Goal: Task Accomplishment & Management: Use online tool/utility

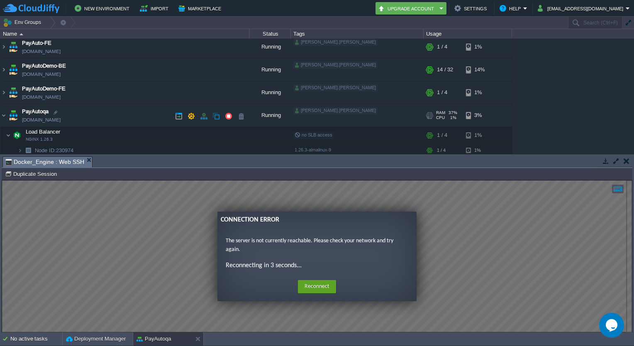
scroll to position [69, 0]
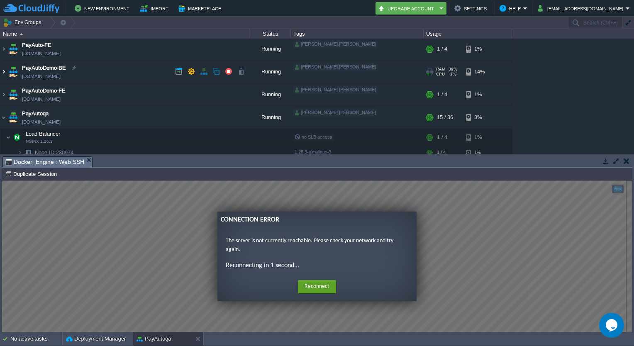
click at [2, 69] on img at bounding box center [3, 72] width 7 height 22
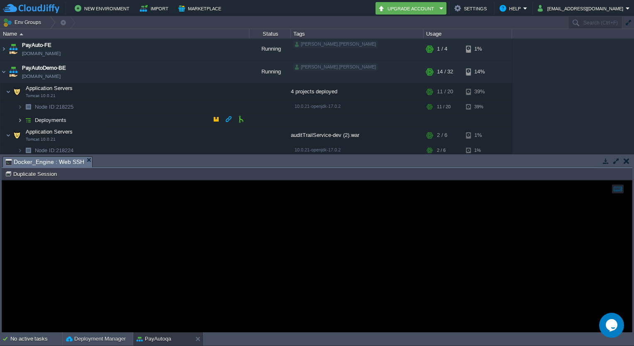
click at [19, 119] on img at bounding box center [19, 120] width 5 height 13
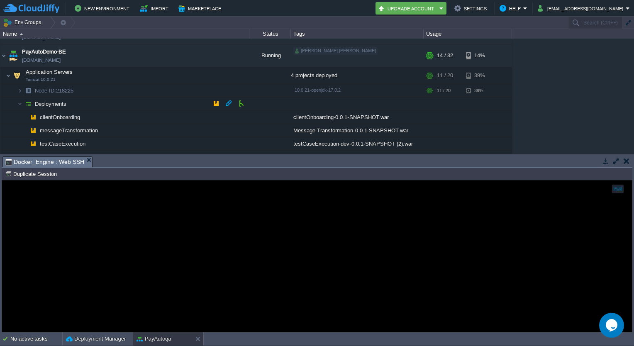
scroll to position [85, 0]
click at [176, 75] on button "button" at bounding box center [174, 75] width 7 height 7
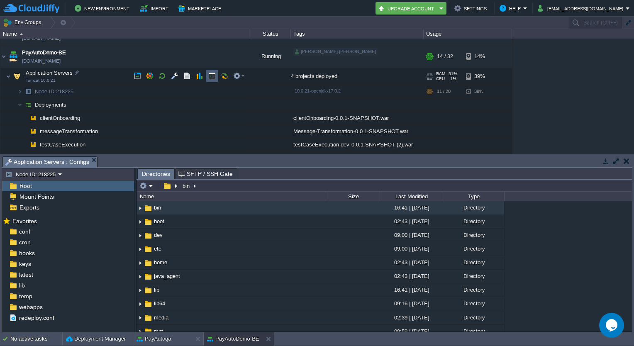
click at [207, 76] on td at bounding box center [212, 76] width 12 height 12
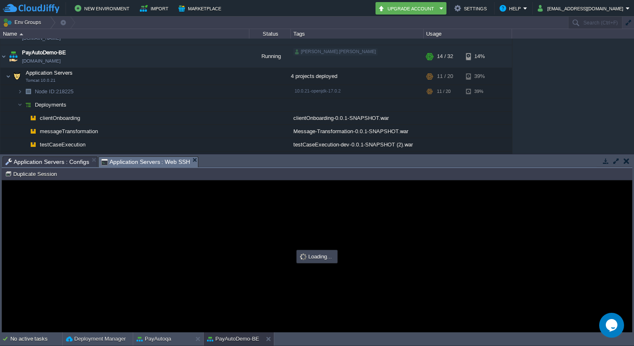
scroll to position [0, 0]
type input "#000000"
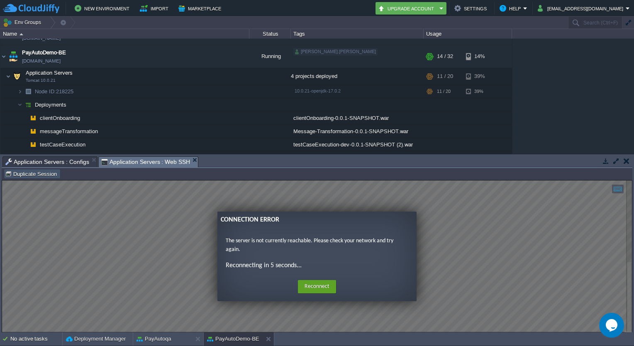
click at [43, 175] on button "Duplicate Session" at bounding box center [32, 173] width 54 height 7
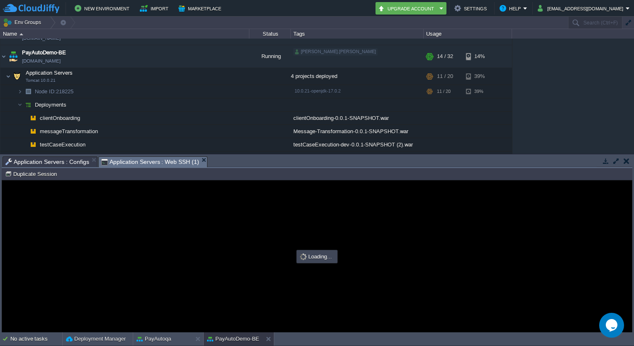
click at [69, 156] on div "Application Servers : Configs" at bounding box center [49, 161] width 95 height 10
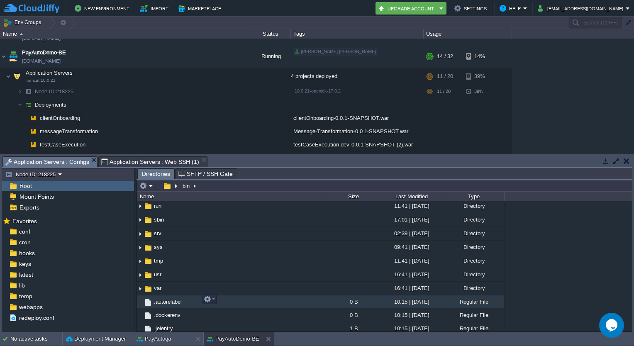
scroll to position [181, 0]
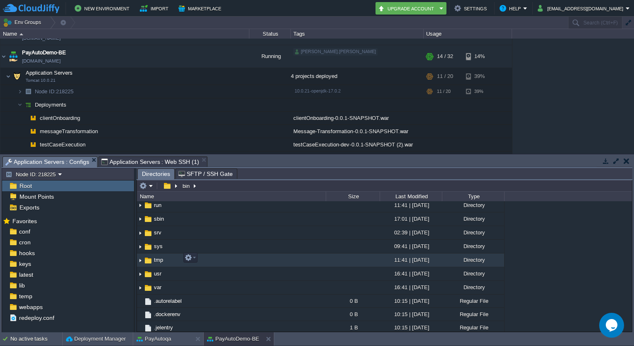
click at [157, 260] on span "tmp" at bounding box center [159, 259] width 12 height 7
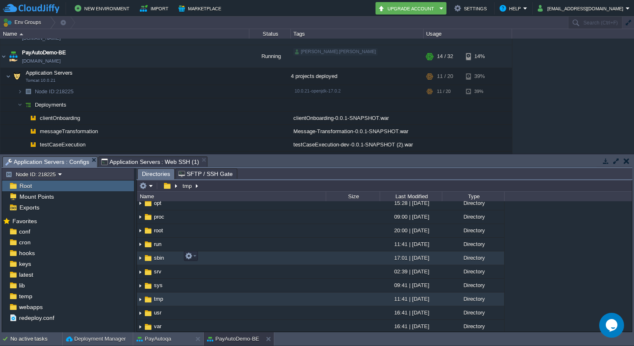
scroll to position [138, 0]
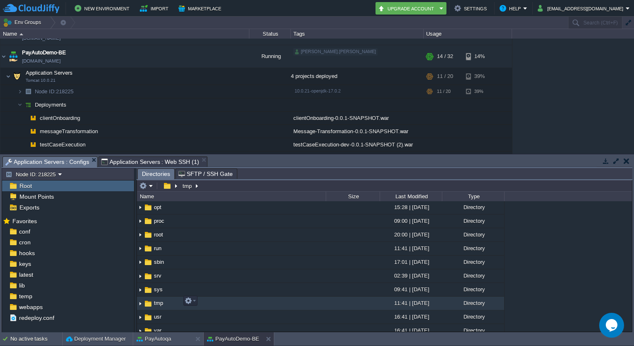
click at [163, 299] on span "tmp" at bounding box center [159, 302] width 12 height 7
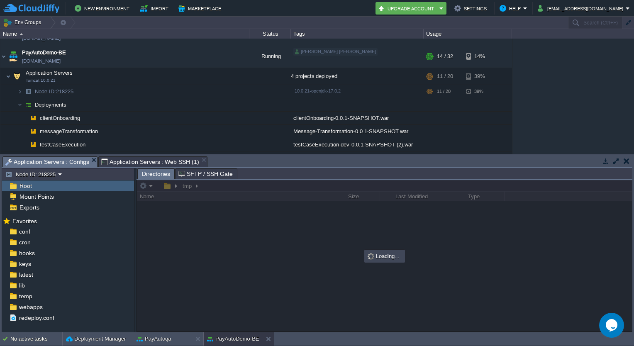
scroll to position [0, 0]
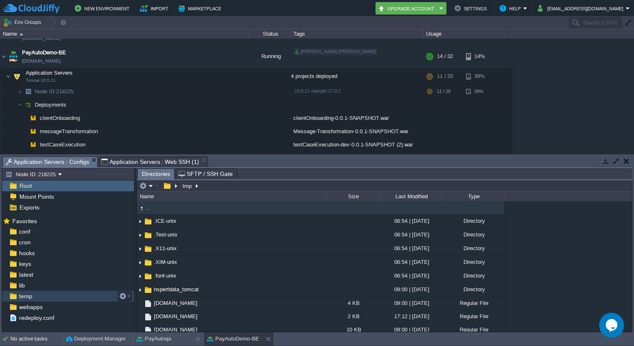
click at [27, 294] on span "temp" at bounding box center [25, 295] width 16 height 7
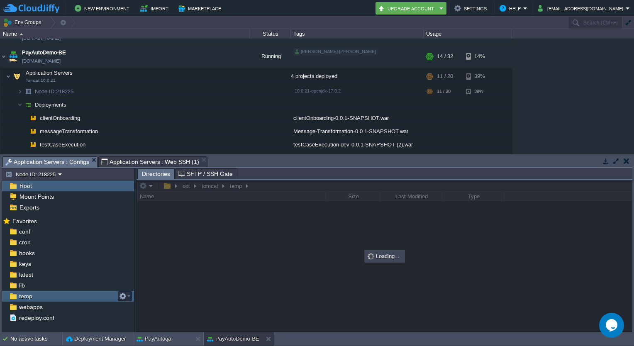
click at [27, 294] on span "temp" at bounding box center [25, 295] width 16 height 7
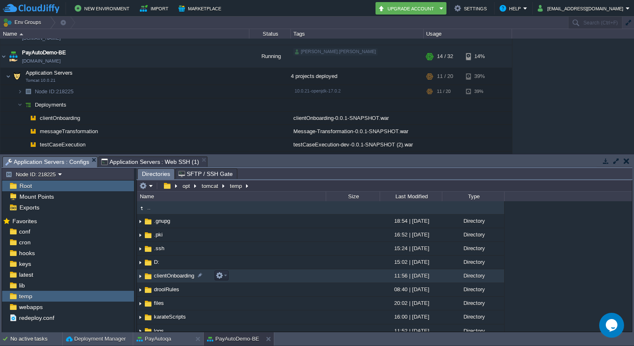
click at [175, 278] on span "clientOnboarding" at bounding box center [174, 275] width 43 height 7
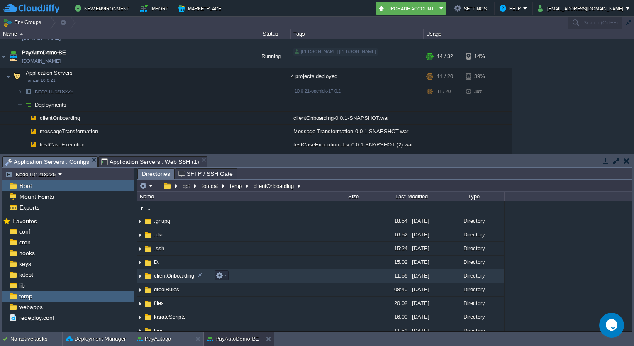
click at [175, 278] on span "clientOnboarding" at bounding box center [174, 275] width 43 height 7
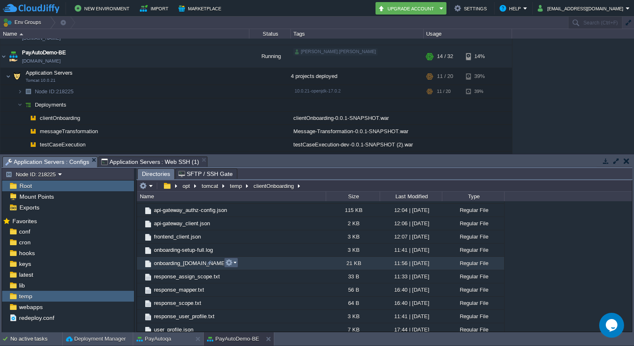
scroll to position [41, 0]
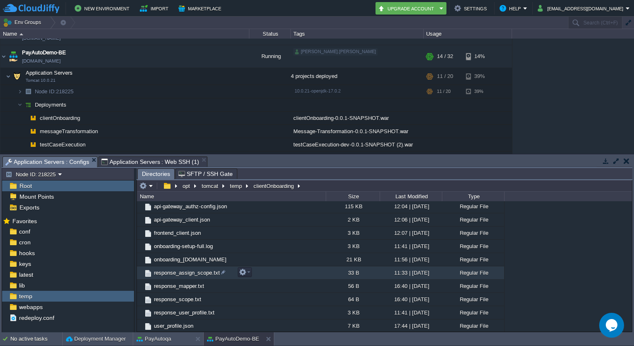
click at [198, 270] on span "response_assign_scope.txt" at bounding box center [187, 272] width 68 height 7
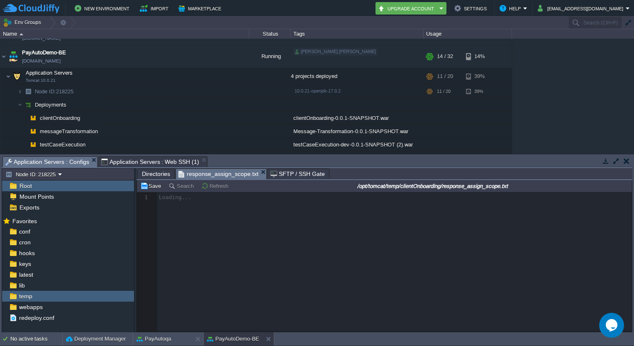
click at [161, 175] on span "Directories" at bounding box center [156, 174] width 28 height 10
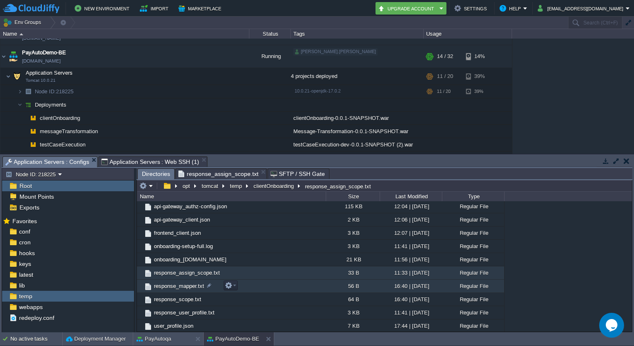
click at [189, 286] on span "response_mapper.txt" at bounding box center [179, 285] width 53 height 7
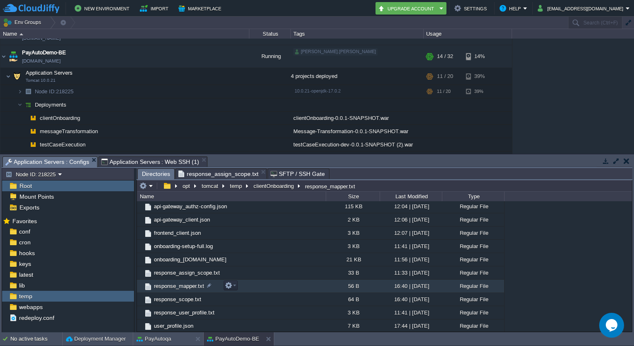
click at [189, 286] on span "response_mapper.txt" at bounding box center [179, 285] width 53 height 7
click at [159, 172] on span "Directories" at bounding box center [156, 174] width 28 height 10
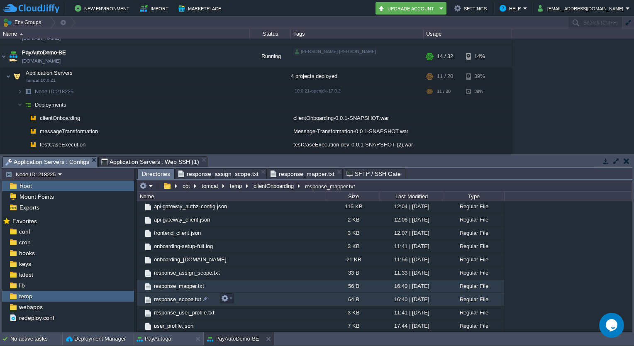
click at [177, 297] on span "response_scope.txt" at bounding box center [178, 299] width 50 height 7
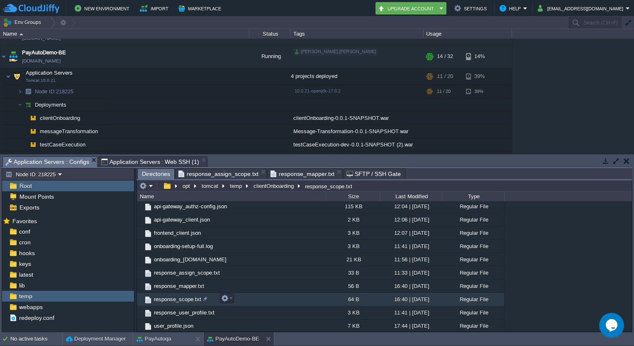
click at [177, 297] on span "response_scope.txt" at bounding box center [178, 299] width 50 height 7
click at [160, 175] on span "Directories" at bounding box center [156, 174] width 28 height 10
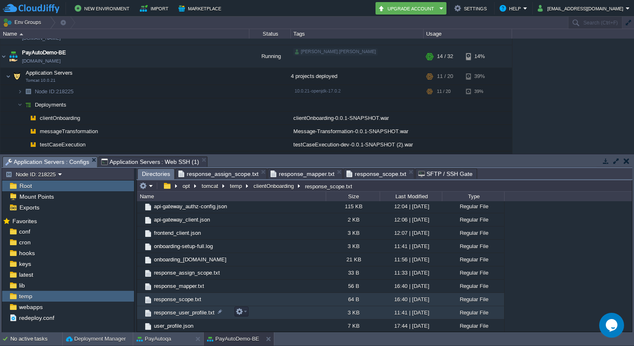
click at [169, 309] on span "response_user_profile.txt" at bounding box center [184, 312] width 63 height 7
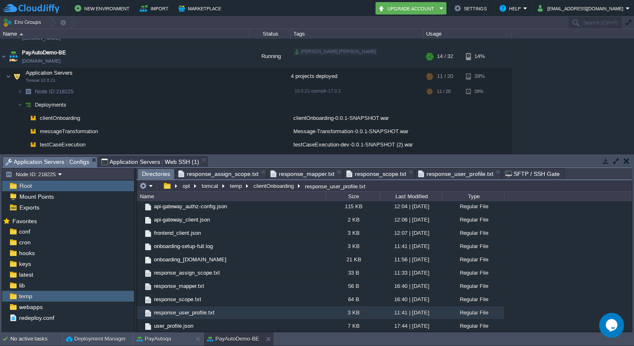
click at [159, 173] on span "Directories" at bounding box center [156, 174] width 28 height 10
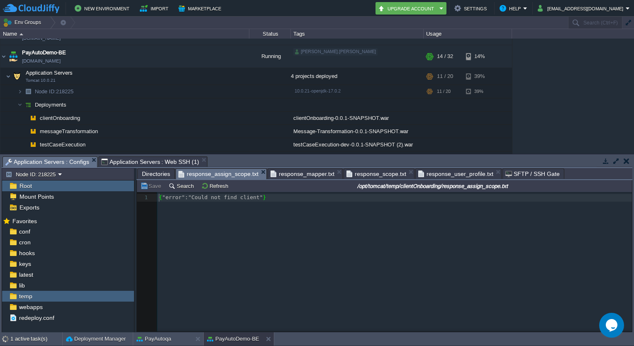
scroll to position [2, 0]
click at [226, 172] on span "response_assign_scope.txt" at bounding box center [218, 174] width 80 height 10
click at [289, 172] on span "response_mapper.txt" at bounding box center [302, 174] width 64 height 10
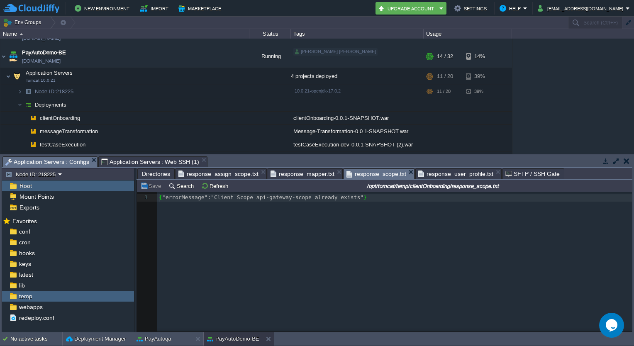
click at [362, 174] on span "response_scope.txt" at bounding box center [376, 174] width 60 height 10
click at [431, 176] on span "response_user_profile.txt" at bounding box center [455, 174] width 75 height 10
click at [365, 173] on span "response_scope.txt" at bounding box center [376, 174] width 60 height 10
click at [292, 175] on span "response_mapper.txt" at bounding box center [302, 174] width 64 height 10
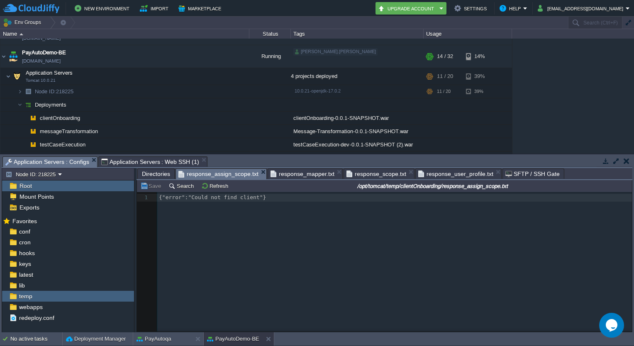
click at [217, 173] on span "response_assign_scope.txt" at bounding box center [218, 174] width 80 height 10
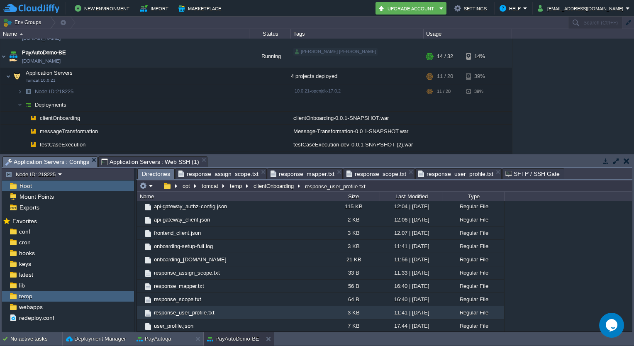
click at [147, 173] on span "Directories" at bounding box center [156, 174] width 28 height 10
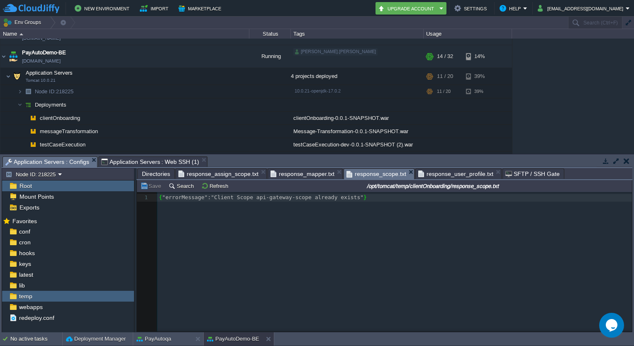
click at [370, 175] on span "response_scope.txt" at bounding box center [376, 174] width 60 height 10
click at [307, 175] on span "response_mapper.txt" at bounding box center [302, 174] width 64 height 10
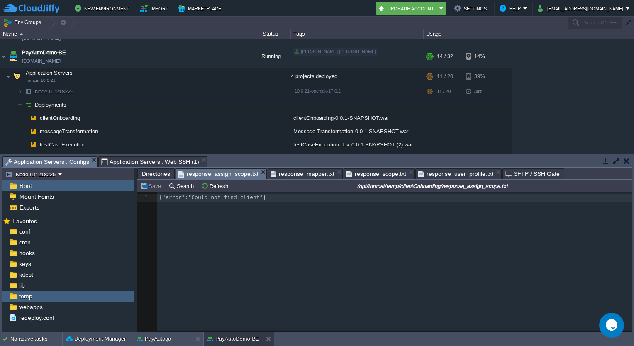
click at [224, 173] on span "response_assign_scope.txt" at bounding box center [218, 174] width 80 height 10
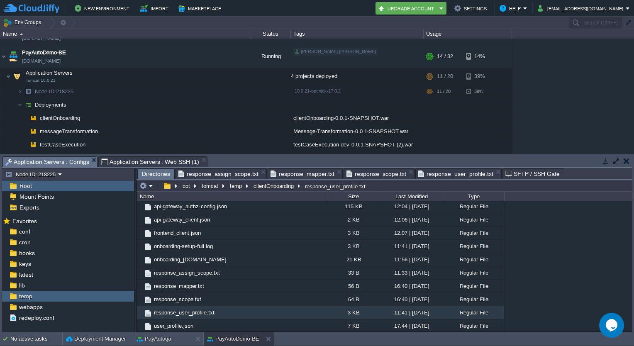
click at [158, 173] on span "Directories" at bounding box center [156, 174] width 28 height 10
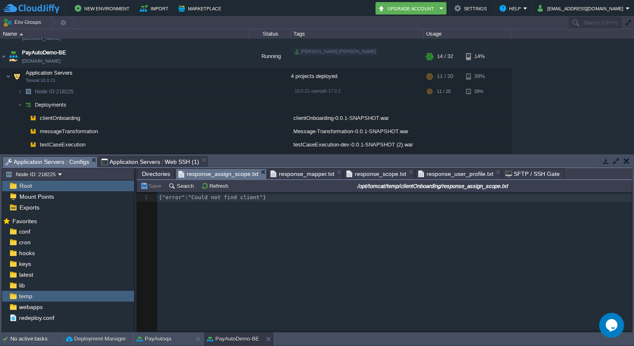
click at [217, 175] on span "response_assign_scope.txt" at bounding box center [218, 174] width 80 height 10
click at [302, 173] on span "response_mapper.txt" at bounding box center [302, 174] width 64 height 10
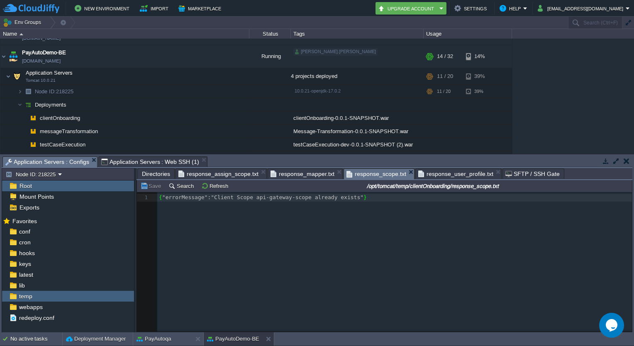
click at [373, 176] on span "response_scope.txt" at bounding box center [376, 174] width 60 height 10
click at [451, 176] on span "response_user_profile.txt" at bounding box center [455, 174] width 75 height 10
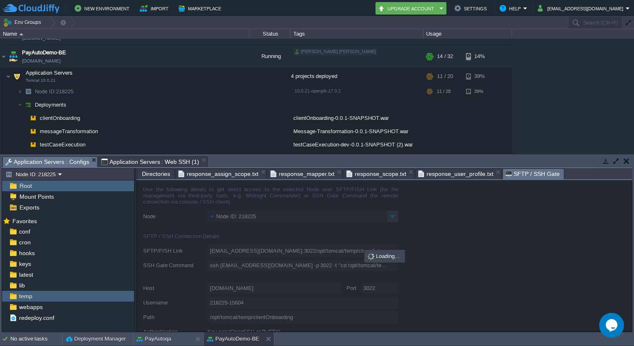
click at [515, 174] on span "SFTP / SSH Gate" at bounding box center [532, 174] width 54 height 10
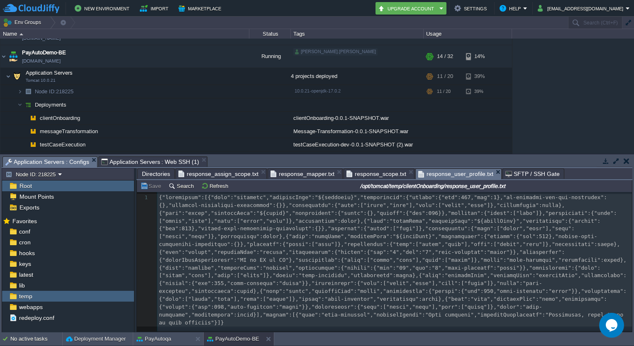
click at [453, 175] on span "response_user_profile.txt" at bounding box center [455, 174] width 75 height 10
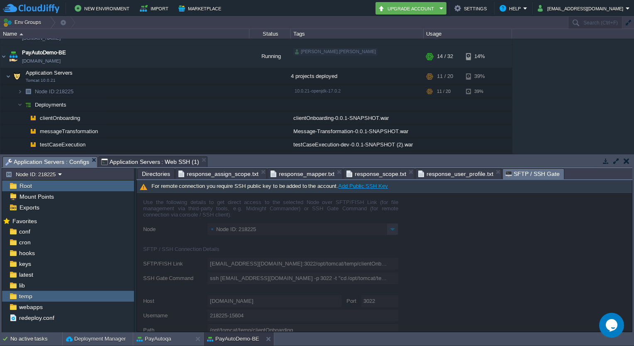
click at [528, 173] on span "SFTP / SSH Gate" at bounding box center [532, 174] width 54 height 10
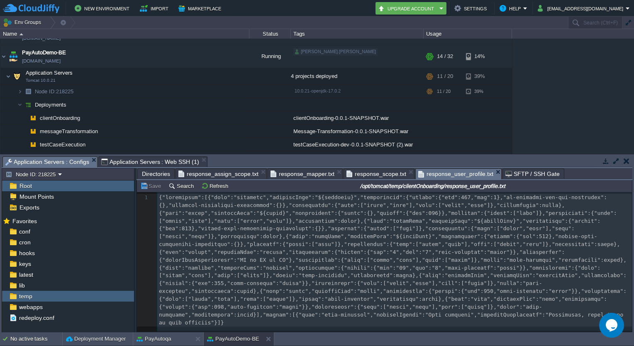
click at [442, 173] on span "response_user_profile.txt" at bounding box center [455, 174] width 75 height 10
click at [367, 178] on span "response_scope.txt" at bounding box center [376, 174] width 60 height 10
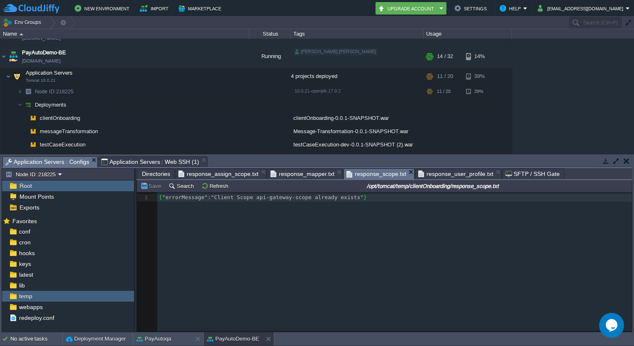
click at [149, 177] on span "Directories" at bounding box center [156, 174] width 28 height 10
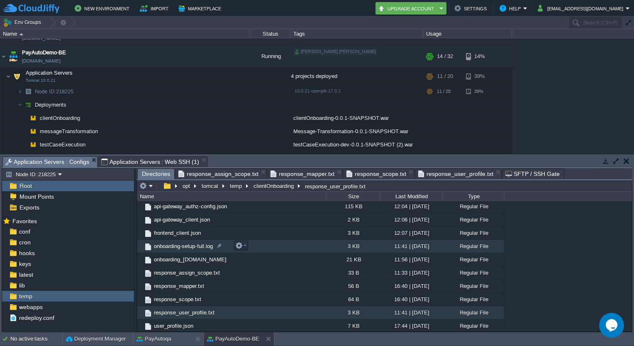
click at [201, 247] on span "onboarding-setup-full.log" at bounding box center [183, 246] width 61 height 7
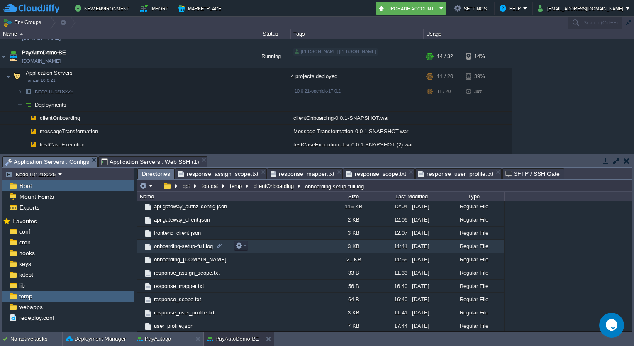
click at [201, 247] on span "onboarding-setup-full.log" at bounding box center [183, 246] width 61 height 7
click at [166, 173] on span "Directories" at bounding box center [163, 174] width 28 height 10
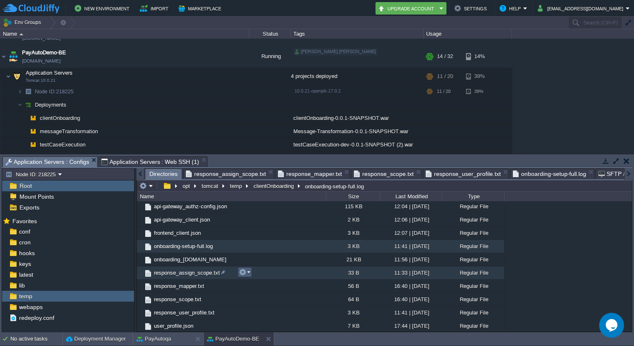
click at [248, 275] on em at bounding box center [244, 271] width 11 height 7
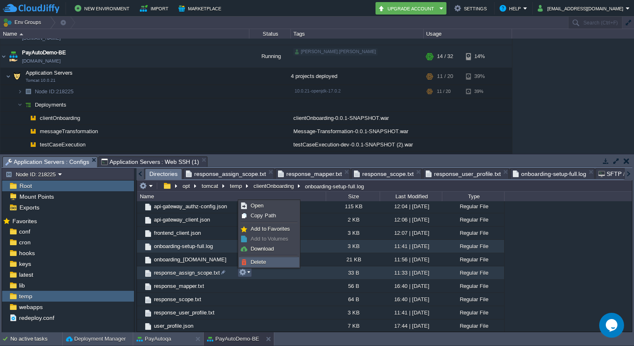
click at [255, 263] on span "Delete" at bounding box center [257, 262] width 15 height 6
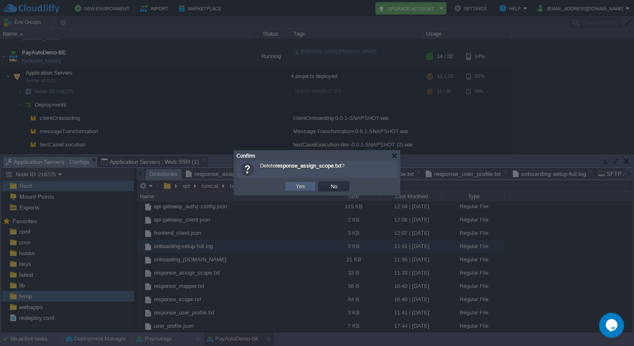
click at [288, 183] on td "Yes" at bounding box center [300, 186] width 31 height 10
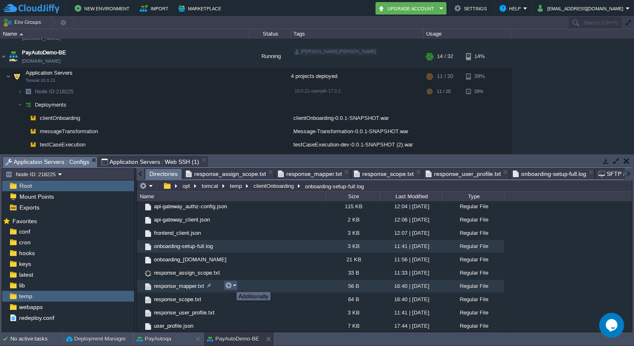
click at [230, 285] on button "button" at bounding box center [228, 285] width 7 height 7
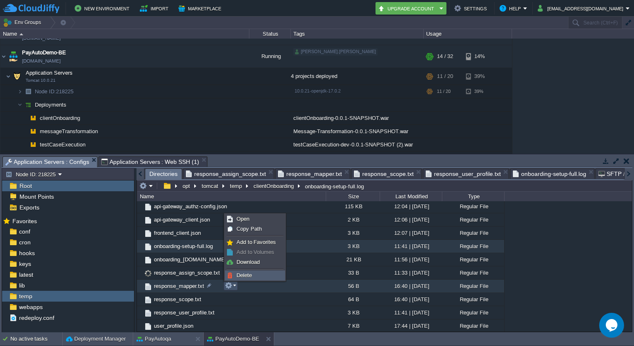
click at [244, 272] on body "New Environment Import Marketplace Bonus ₹0.00 Upgrade Account Settings Help [E…" at bounding box center [317, 173] width 634 height 346
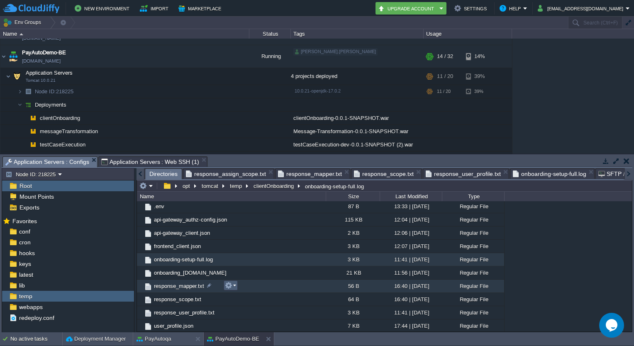
click at [229, 290] on td at bounding box center [231, 285] width 14 height 10
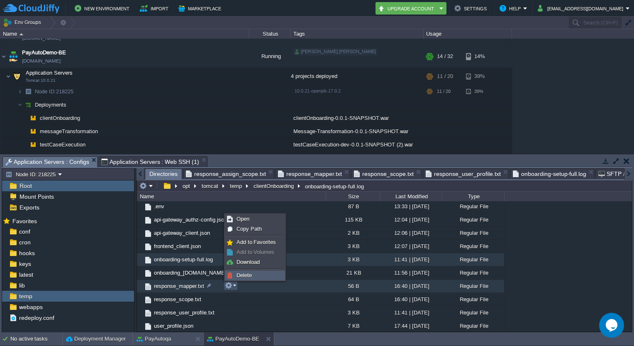
click at [243, 276] on span "Delete" at bounding box center [243, 275] width 15 height 6
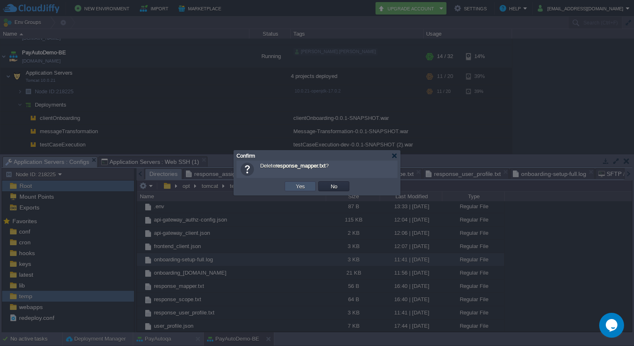
click at [301, 187] on button "Yes" at bounding box center [300, 185] width 14 height 7
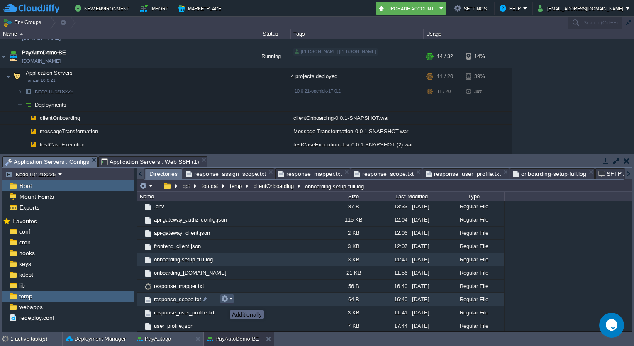
click at [224, 302] on button "button" at bounding box center [224, 298] width 7 height 7
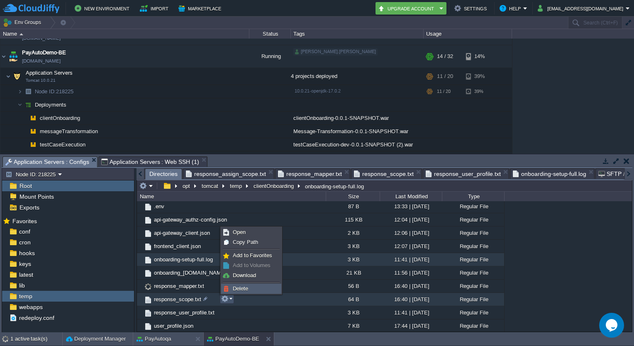
scroll to position [15, 0]
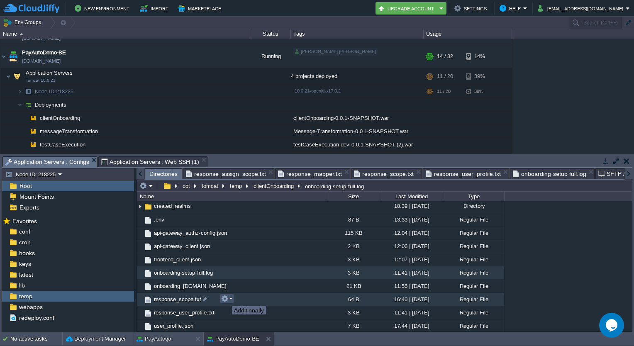
click at [226, 299] on button "button" at bounding box center [224, 298] width 7 height 7
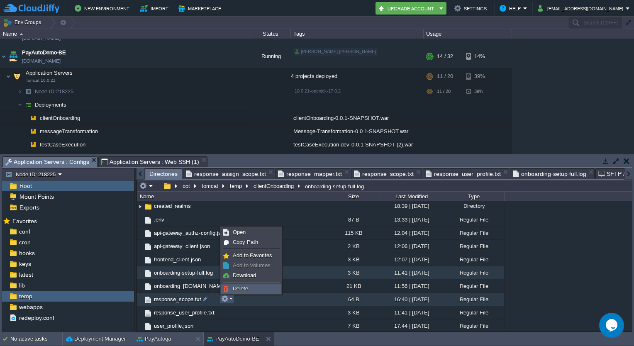
click at [239, 284] on link "Delete" at bounding box center [250, 288] width 59 height 9
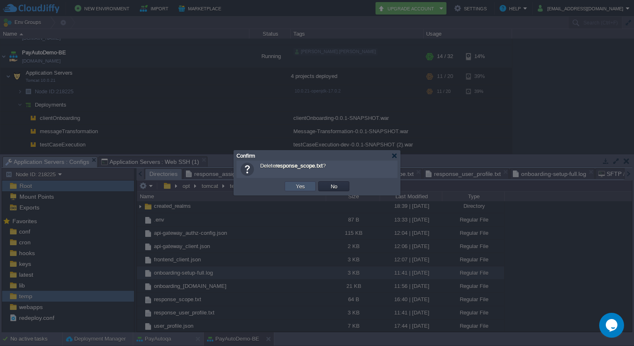
click at [304, 185] on button "Yes" at bounding box center [300, 185] width 14 height 7
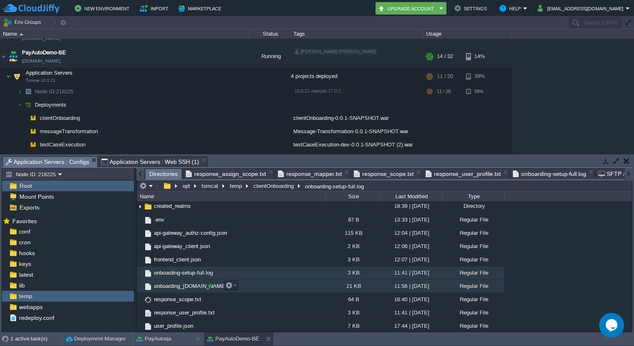
scroll to position [2, 0]
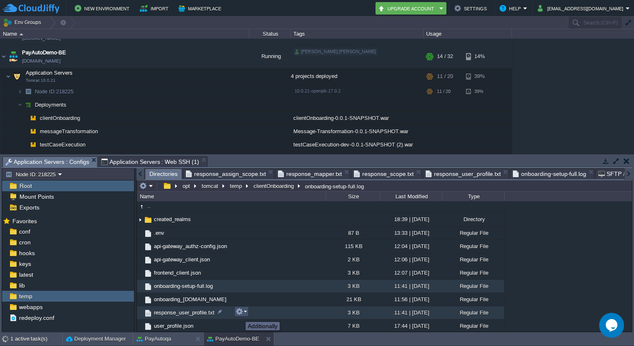
click at [239, 314] on button "button" at bounding box center [239, 311] width 7 height 7
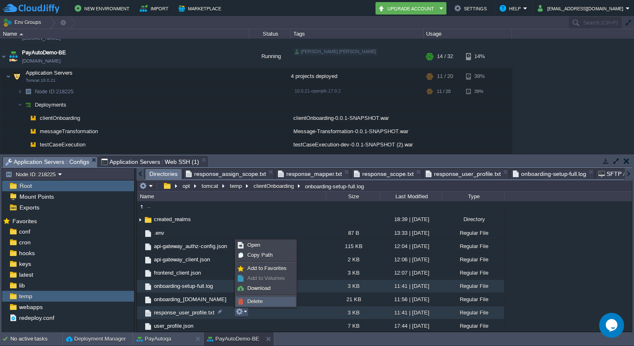
click at [249, 304] on span "Delete" at bounding box center [254, 301] width 15 height 6
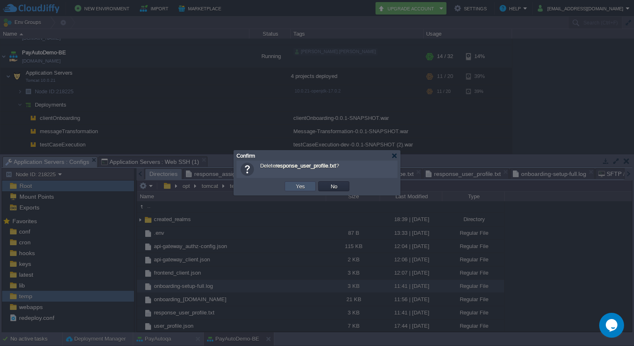
click at [306, 187] on button "Yes" at bounding box center [300, 185] width 14 height 7
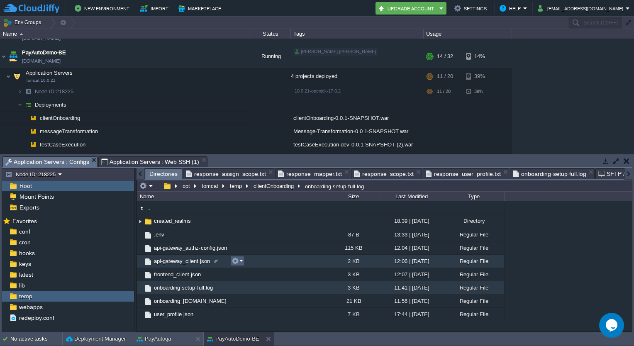
scroll to position [0, 0]
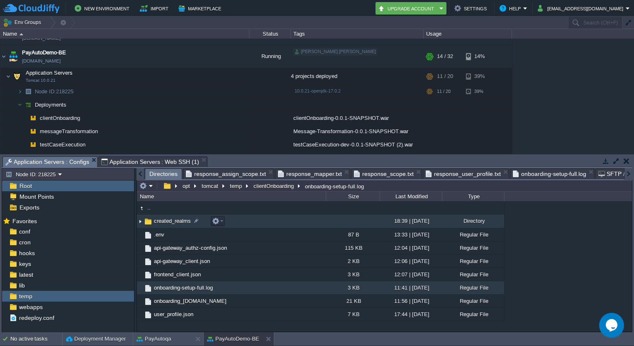
click at [141, 222] on img at bounding box center [140, 221] width 7 height 13
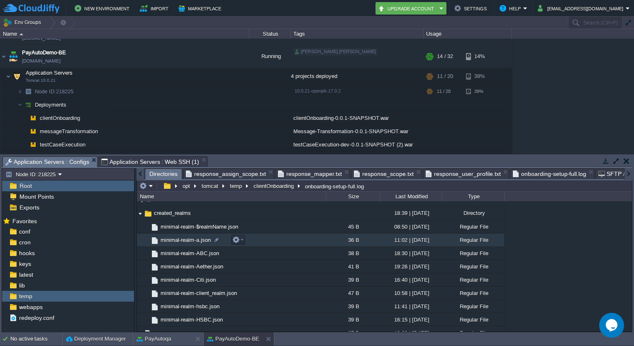
scroll to position [7, 0]
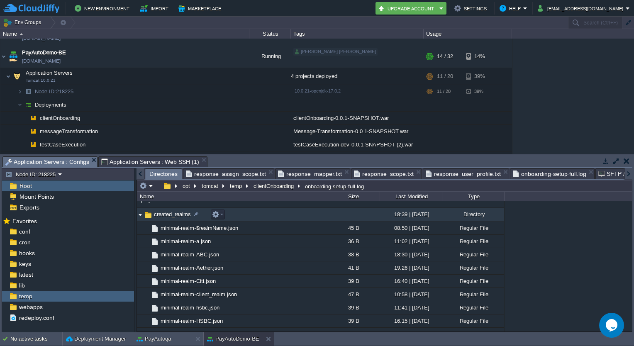
click at [141, 215] on img at bounding box center [140, 214] width 7 height 13
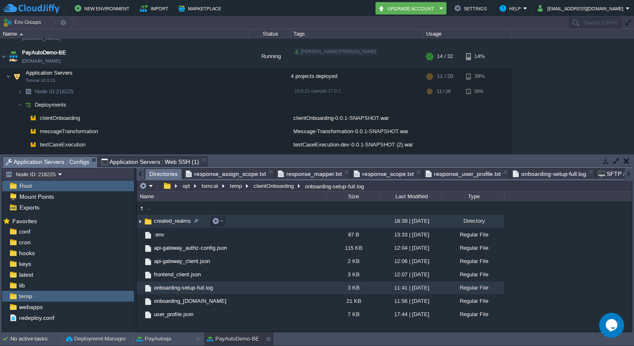
scroll to position [0, 0]
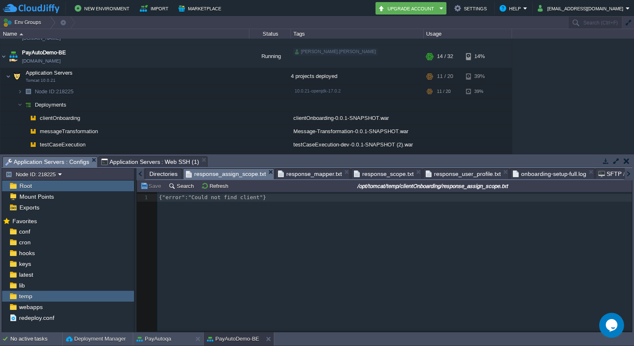
click at [256, 170] on span "response_assign_scope.txt" at bounding box center [226, 174] width 80 height 10
click at [544, 177] on span "onboarding-setup-full.log" at bounding box center [549, 174] width 73 height 10
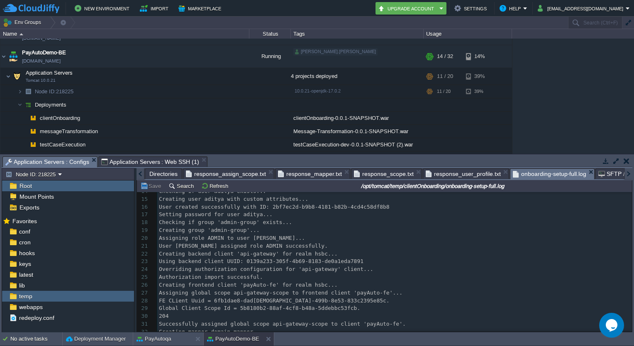
scroll to position [116, 0]
click at [169, 238] on div "46 1 { "username": "aditya", "email": "[EMAIL_ADDRESS][DOMAIN_NAME]", "enabled"…" at bounding box center [394, 242] width 474 height 328
type textarea "Assigning"
type textarea "Assigning role ADMIN to user [PERSON_NAME]"
drag, startPoint x: 262, startPoint y: 241, endPoint x: 158, endPoint y: 241, distance: 104.5
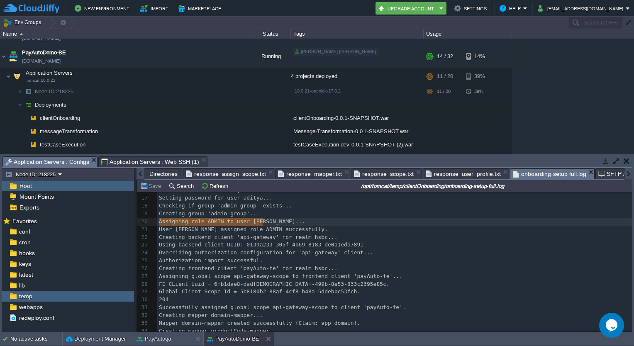
scroll to position [0, 0]
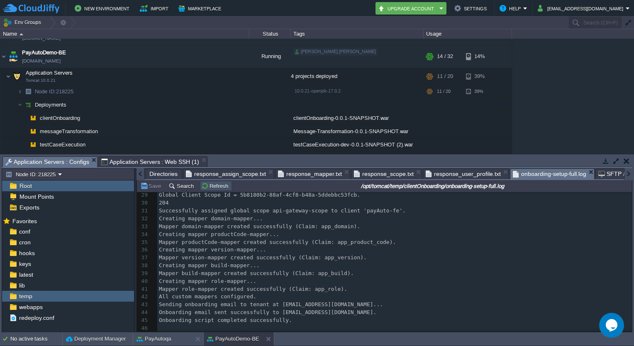
click at [209, 187] on button "Refresh" at bounding box center [215, 185] width 29 height 7
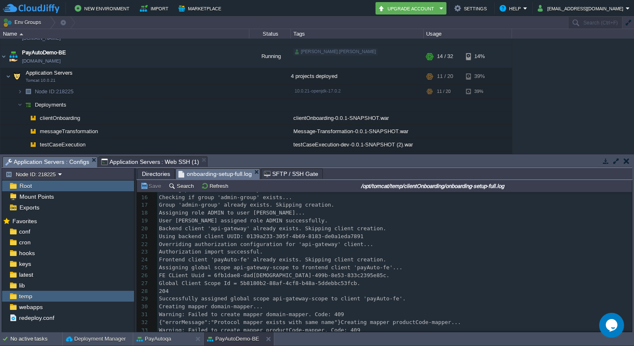
scroll to position [146, 0]
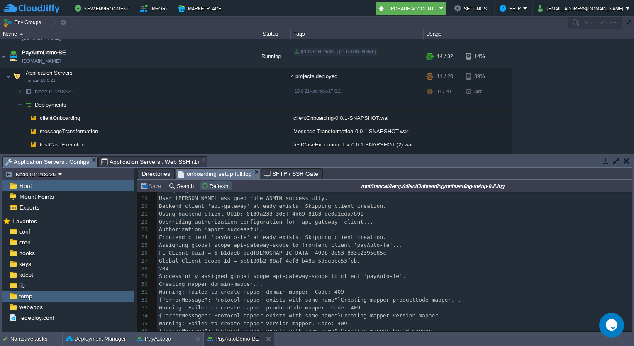
click at [215, 188] on button "Refresh" at bounding box center [215, 185] width 29 height 7
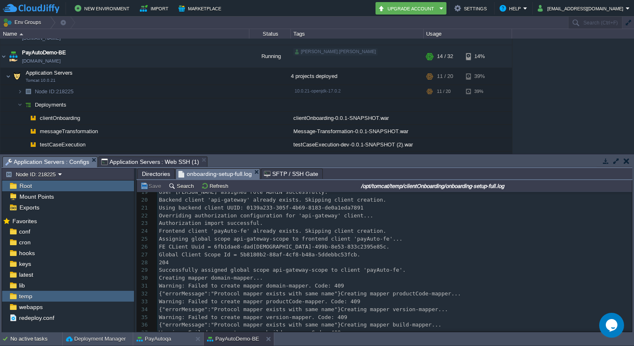
scroll to position [153, 0]
type textarea "5b8180b2-88"
drag, startPoint x: 232, startPoint y: 255, endPoint x: 257, endPoint y: 257, distance: 24.6
click at [268, 262] on pre "204" at bounding box center [394, 263] width 474 height 8
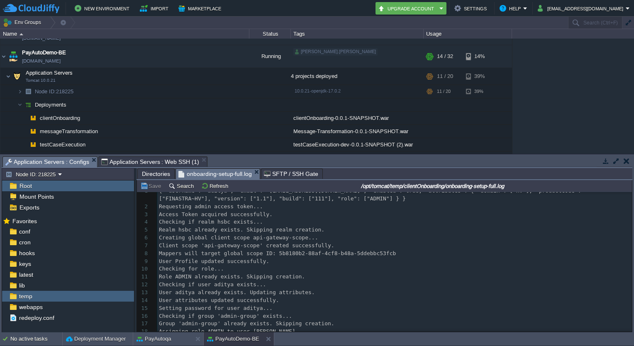
scroll to position [0, 0]
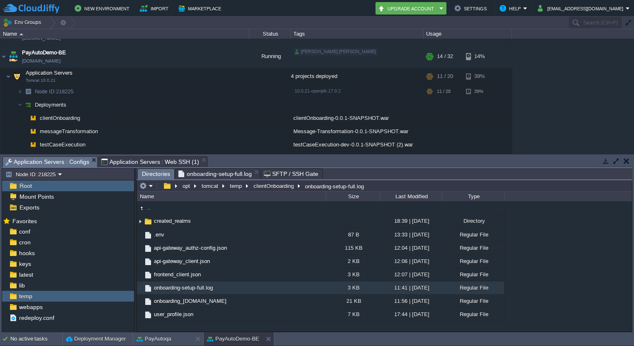
click at [158, 174] on span "Directories" at bounding box center [156, 174] width 28 height 10
click at [282, 187] on button "clientOnboarding" at bounding box center [274, 185] width 44 height 7
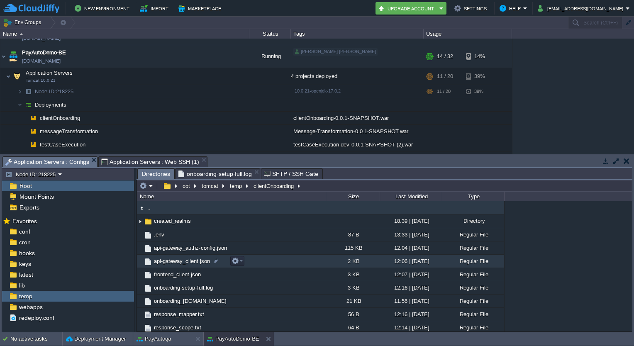
scroll to position [28, 0]
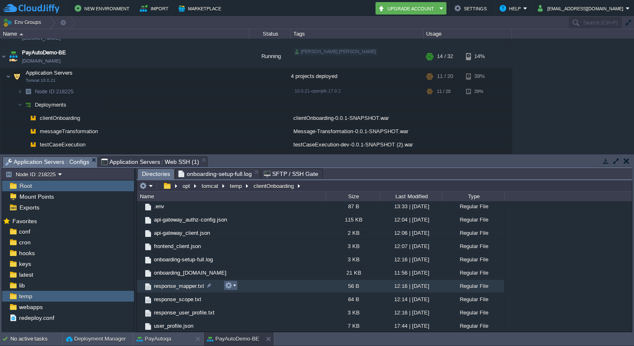
click at [233, 285] on em at bounding box center [230, 285] width 11 height 7
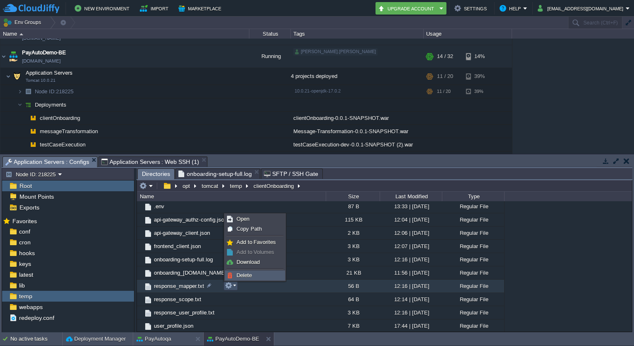
click at [241, 275] on span "Delete" at bounding box center [243, 275] width 15 height 6
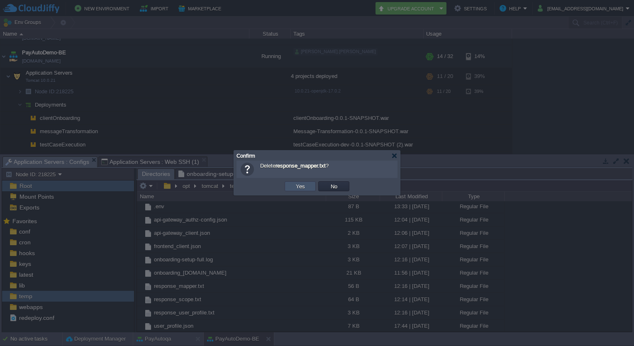
click at [302, 183] on button "Yes" at bounding box center [300, 185] width 14 height 7
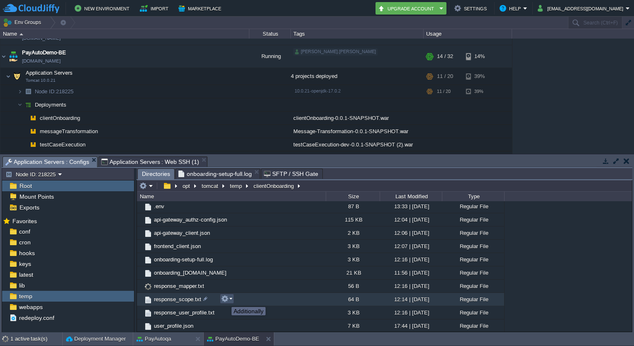
click at [225, 299] on button "button" at bounding box center [224, 298] width 7 height 7
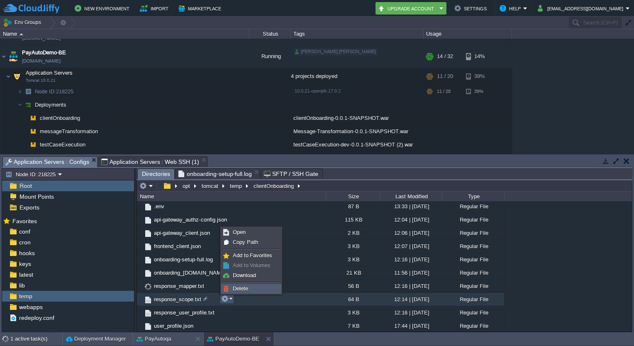
scroll to position [15, 0]
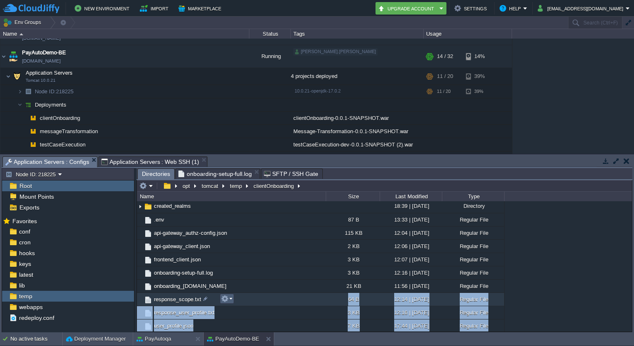
click at [232, 300] on div ".. created_realms 18:39 | [DATE] Directory .env 87 B 13:33 | [DATE] Regular Fil…" at bounding box center [384, 266] width 495 height 130
click at [232, 300] on em at bounding box center [226, 298] width 11 height 7
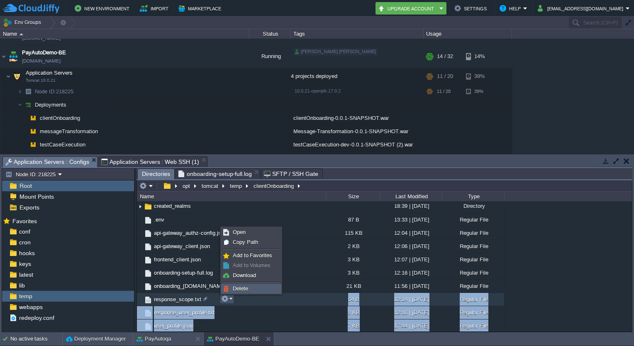
click at [246, 285] on span "Delete" at bounding box center [240, 288] width 15 height 6
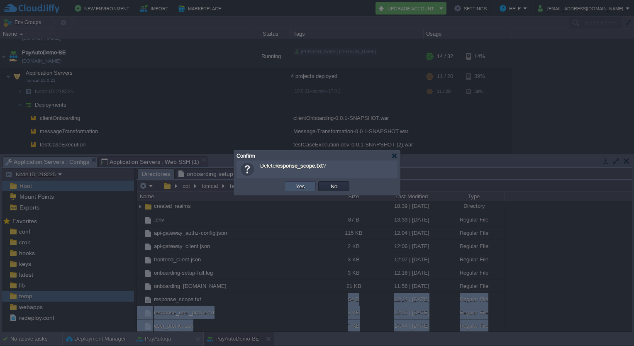
click at [304, 185] on button "Yes" at bounding box center [300, 185] width 14 height 7
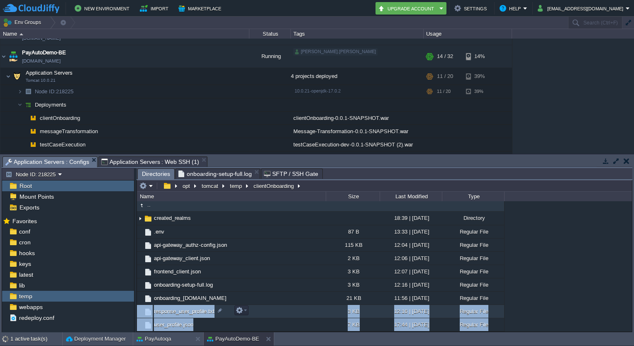
scroll to position [2, 0]
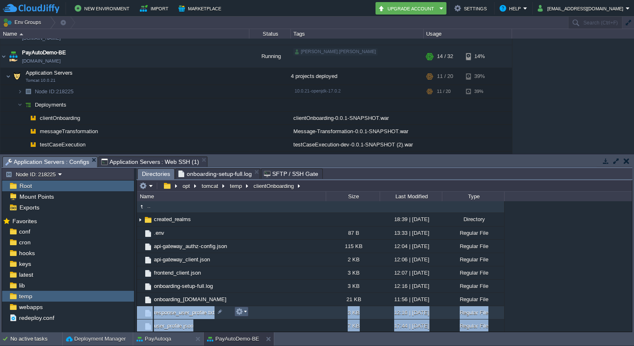
click at [241, 311] on button "button" at bounding box center [239, 311] width 7 height 7
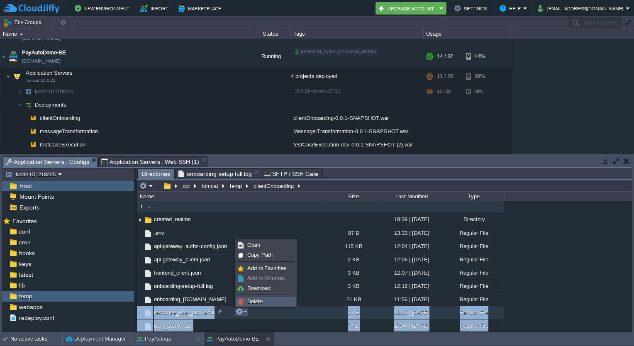
click at [255, 301] on span "Delete" at bounding box center [254, 301] width 15 height 6
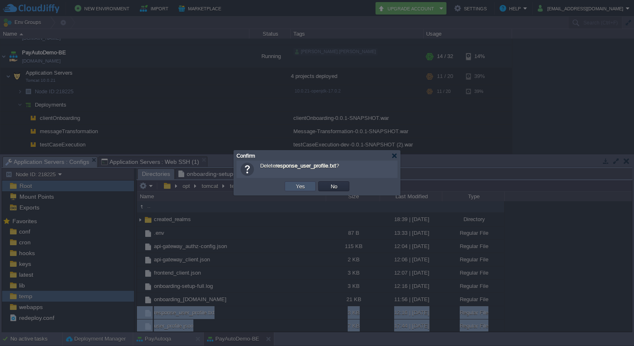
click at [299, 189] on button "Yes" at bounding box center [300, 185] width 14 height 7
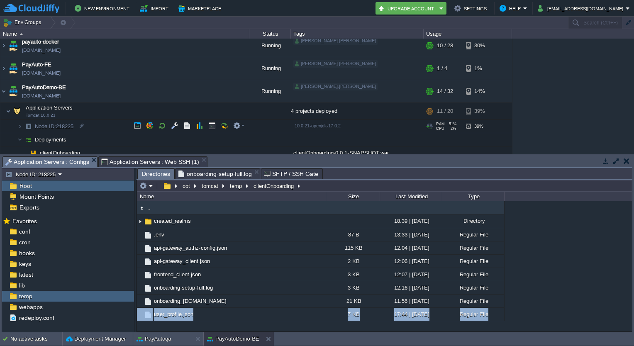
scroll to position [61, 0]
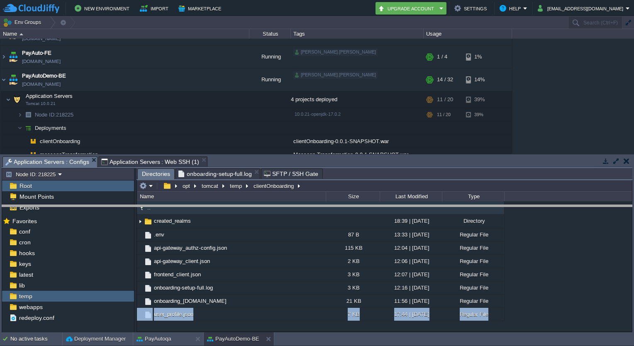
drag, startPoint x: 233, startPoint y: 160, endPoint x: 237, endPoint y: 208, distance: 48.3
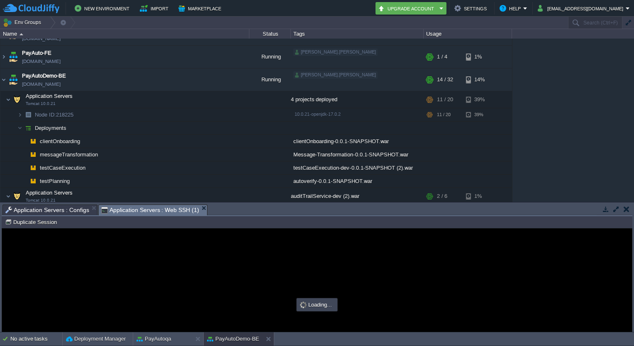
type input "#000000"
click at [155, 210] on span "Application Servers : Web SSH (1)" at bounding box center [150, 210] width 98 height 10
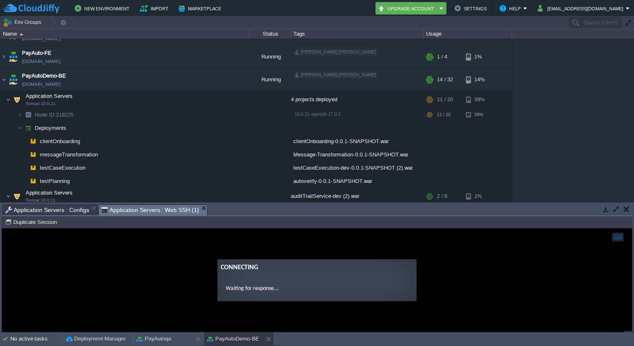
click at [65, 210] on span "Application Servers : Configs" at bounding box center [47, 210] width 84 height 10
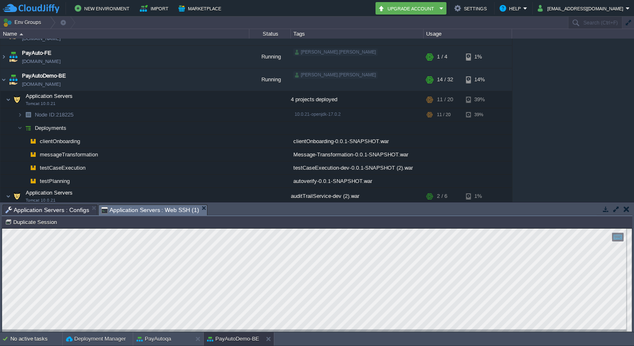
click at [132, 210] on span "Application Servers : Web SSH (1)" at bounding box center [150, 210] width 98 height 10
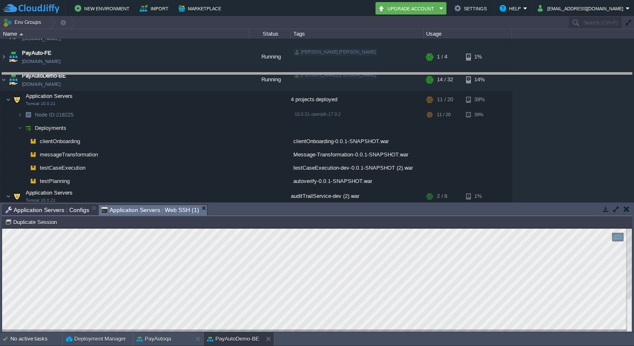
drag, startPoint x: 331, startPoint y: 212, endPoint x: 342, endPoint y: 80, distance: 132.4
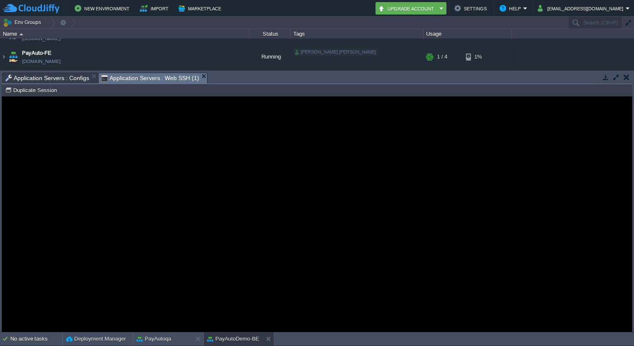
click at [175, 125] on guac-modal "Error An error has occurred and this action cannot be completed. If the problem…" at bounding box center [317, 214] width 630 height 235
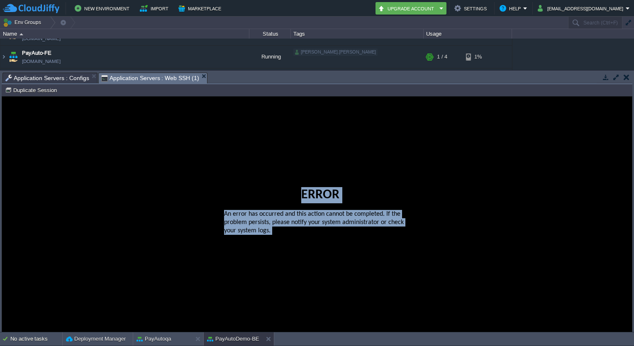
drag, startPoint x: 175, startPoint y: 125, endPoint x: 296, endPoint y: 251, distance: 174.5
click at [296, 251] on guac-modal "Error An error has occurred and this action cannot be completed. If the problem…" at bounding box center [317, 214] width 630 height 235
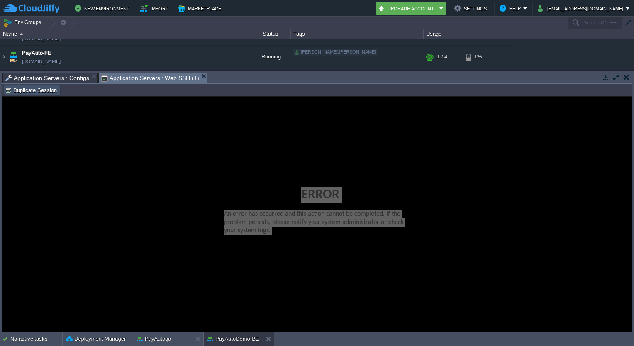
click at [45, 87] on button "Duplicate Session" at bounding box center [32, 89] width 54 height 7
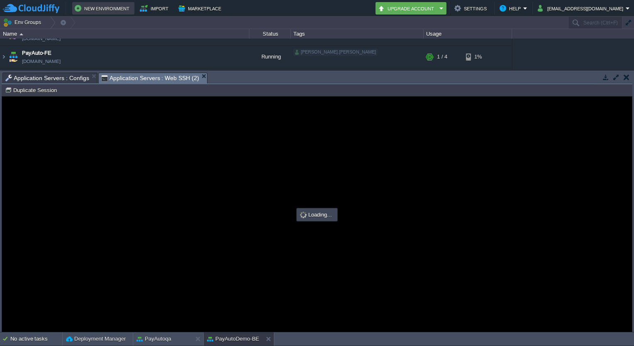
scroll to position [0, 0]
type input "#000000"
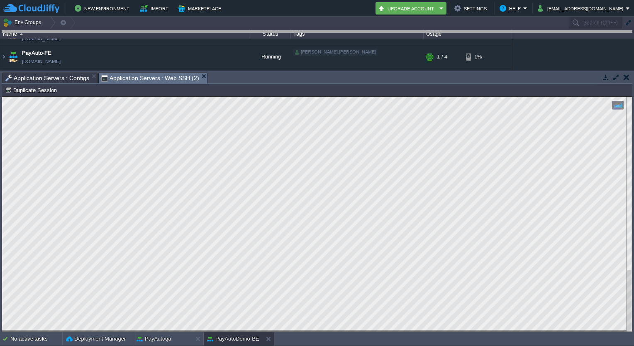
drag, startPoint x: 263, startPoint y: 78, endPoint x: 267, endPoint y: 29, distance: 48.7
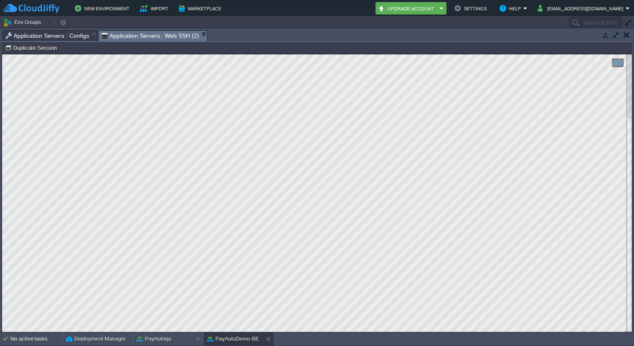
scroll to position [113, 0]
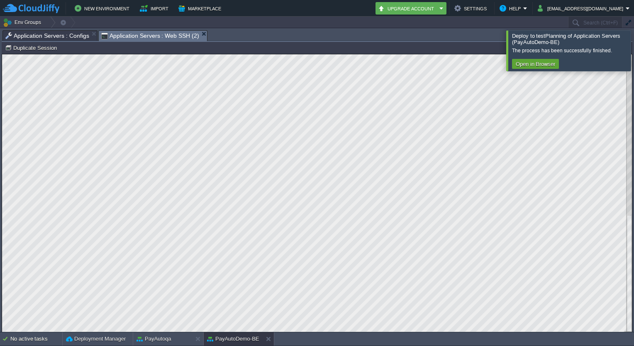
click at [633, 47] on div at bounding box center [644, 50] width 0 height 40
click at [633, 41] on div at bounding box center [644, 50] width 0 height 40
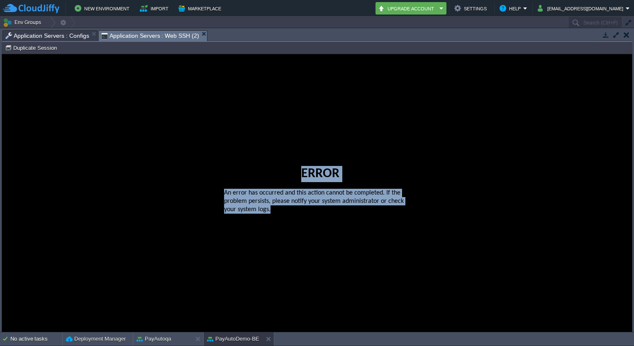
drag, startPoint x: 114, startPoint y: 88, endPoint x: 283, endPoint y: 266, distance: 244.7
click at [283, 266] on guac-modal "Error An error has occurred and this action cannot be completed. If the problem…" at bounding box center [317, 192] width 630 height 277
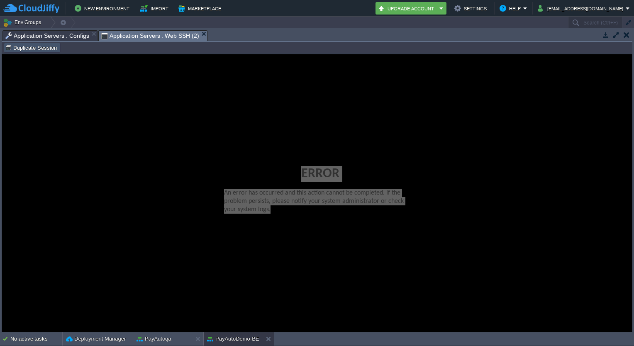
click at [43, 49] on button "Duplicate Session" at bounding box center [32, 47] width 54 height 7
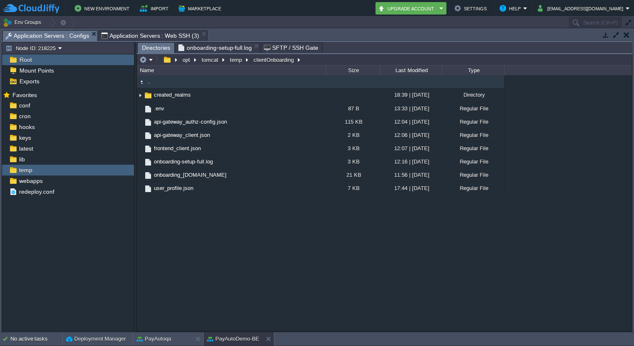
click at [65, 34] on span "Application Servers : Configs" at bounding box center [47, 36] width 84 height 10
type input "#000000"
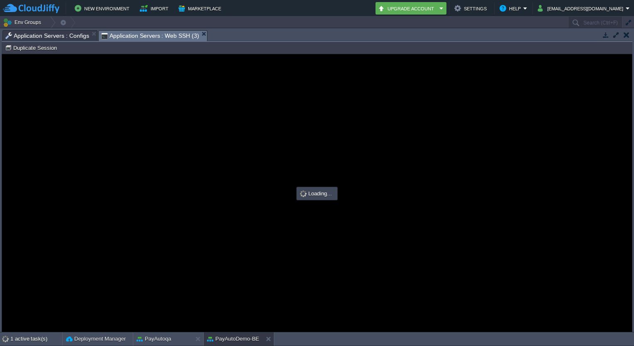
click at [156, 36] on span "Application Servers : Web SSH (3)" at bounding box center [150, 36] width 98 height 10
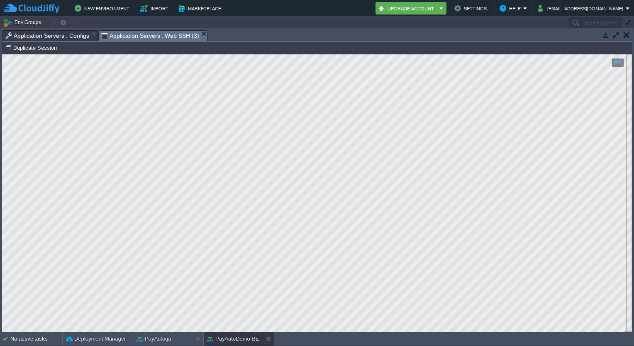
scroll to position [113, 0]
